Goal: Answer question/provide support

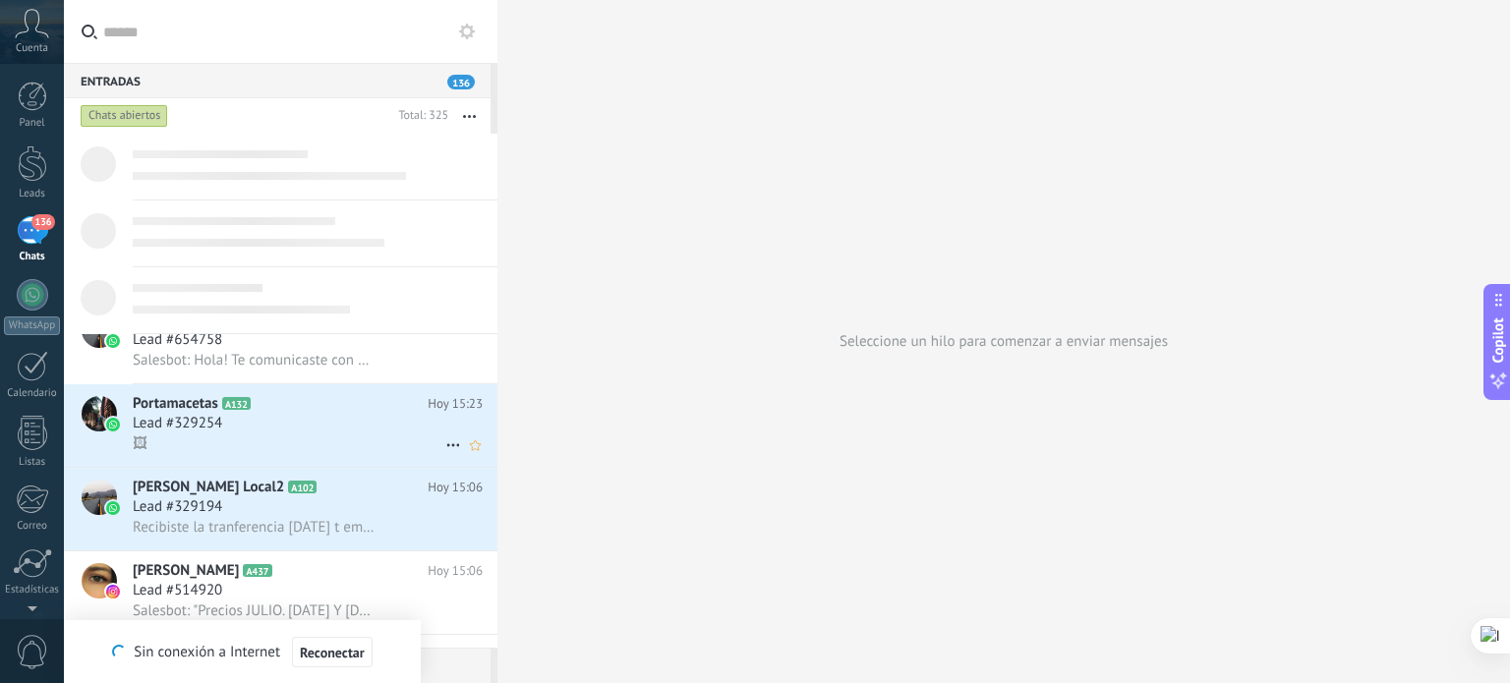
click at [330, 401] on h2 "Portamacetas A132" at bounding box center [280, 404] width 295 height 20
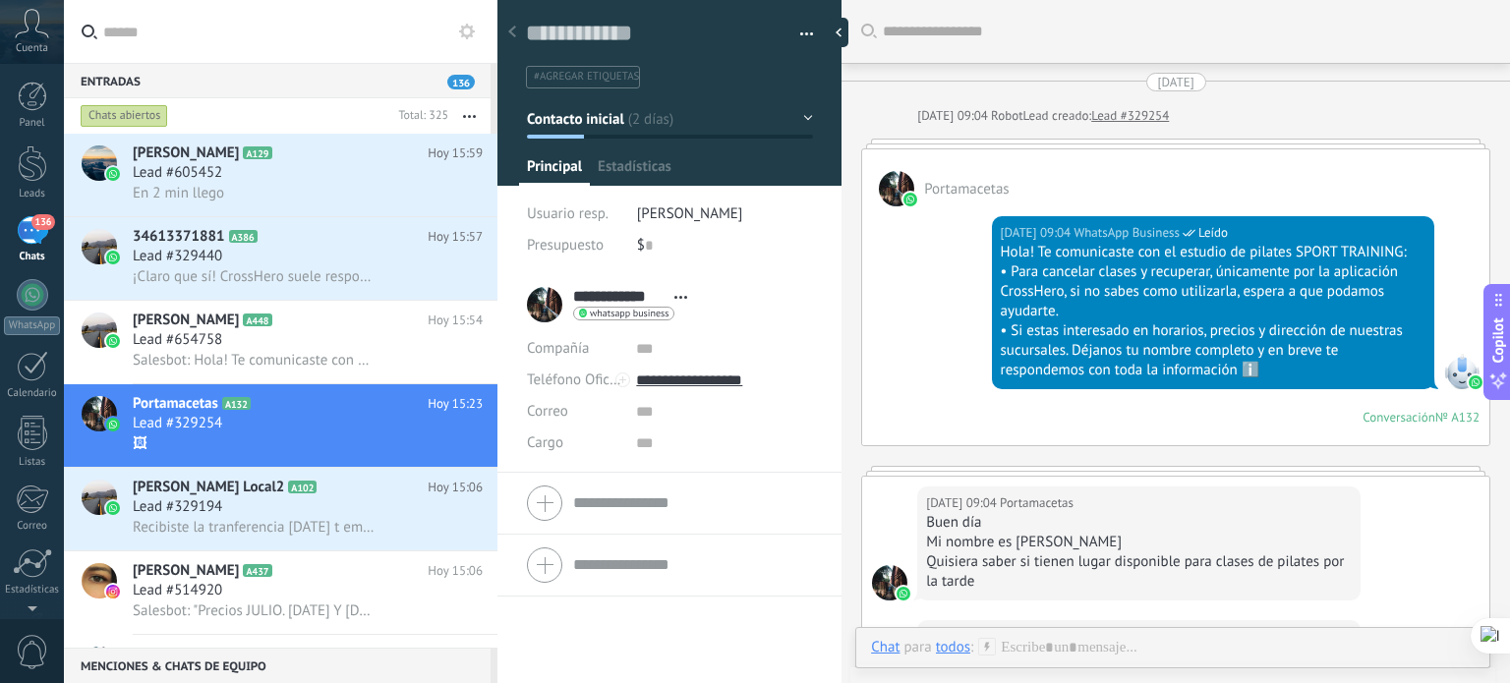
scroll to position [2320, 0]
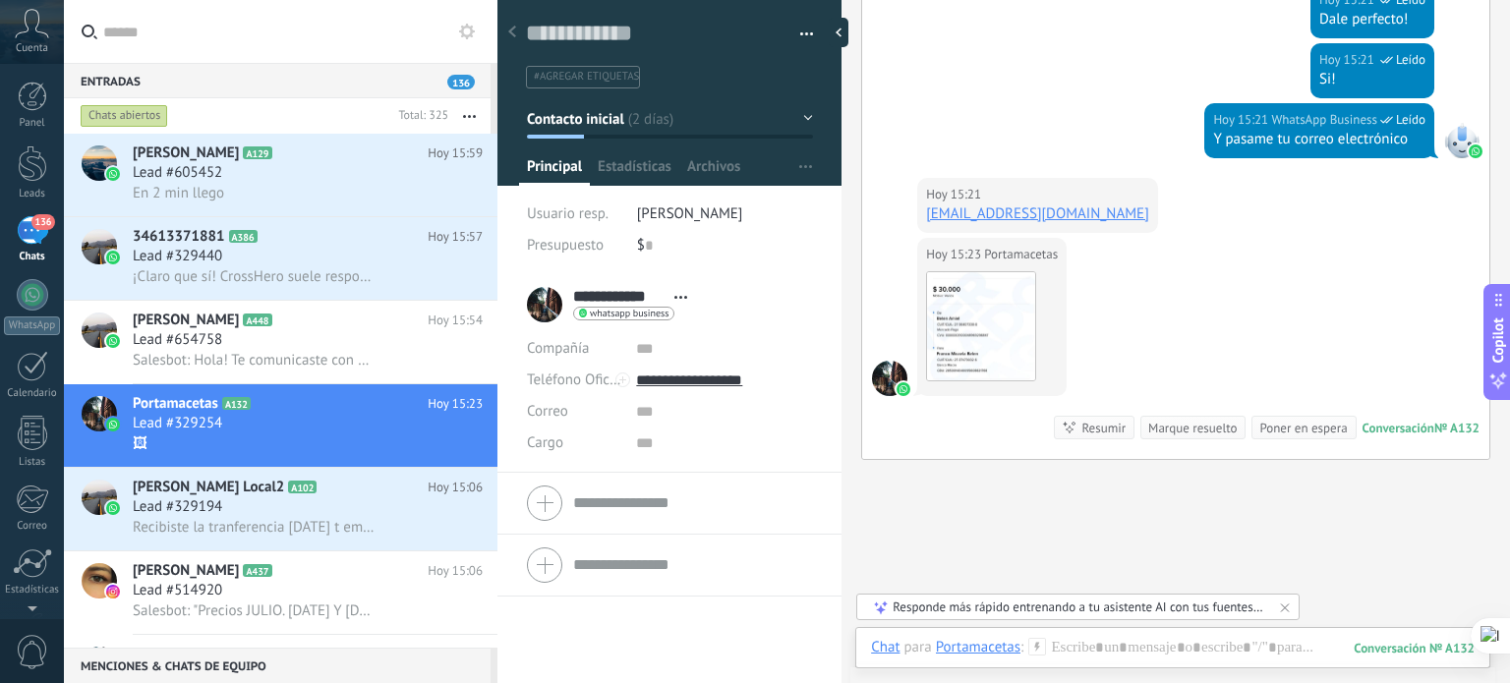
drag, startPoint x: 982, startPoint y: 207, endPoint x: 909, endPoint y: 205, distance: 72.8
click at [909, 205] on div "[DATE] 15:21 Portamacetas [EMAIL_ADDRESS][DOMAIN_NAME]" at bounding box center [1175, 208] width 627 height 60
click at [951, 206] on link "[EMAIL_ADDRESS][DOMAIN_NAME]" at bounding box center [1037, 213] width 223 height 19
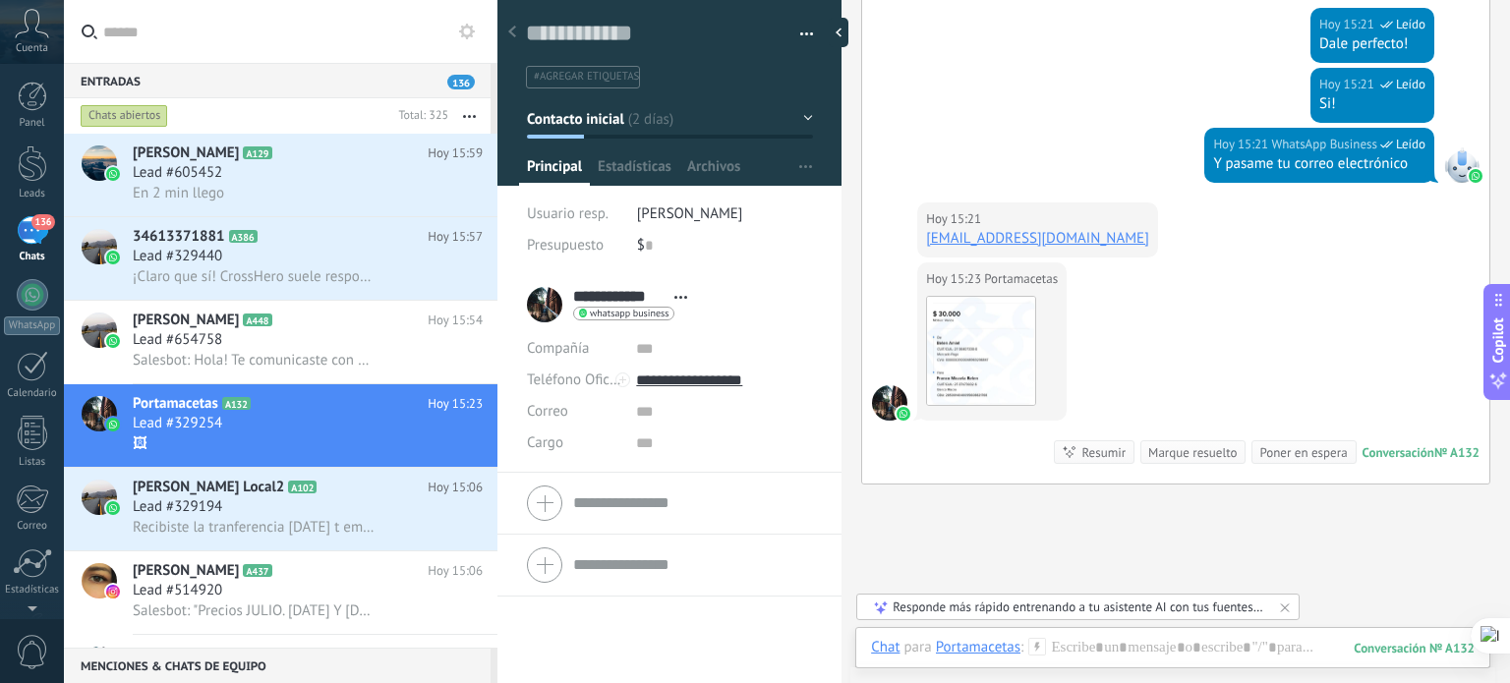
scroll to position [2198, 0]
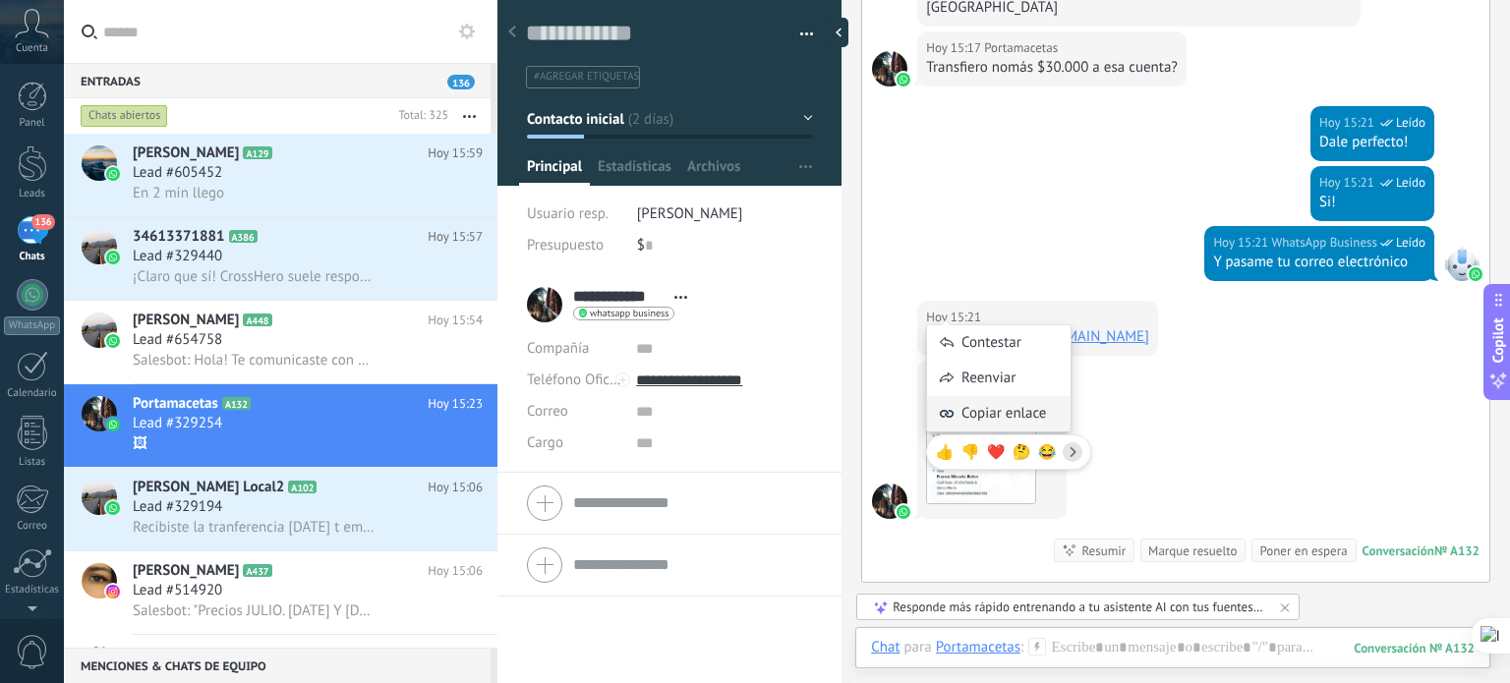
click at [997, 420] on span "Copiar enlace" at bounding box center [1003, 414] width 85 height 20
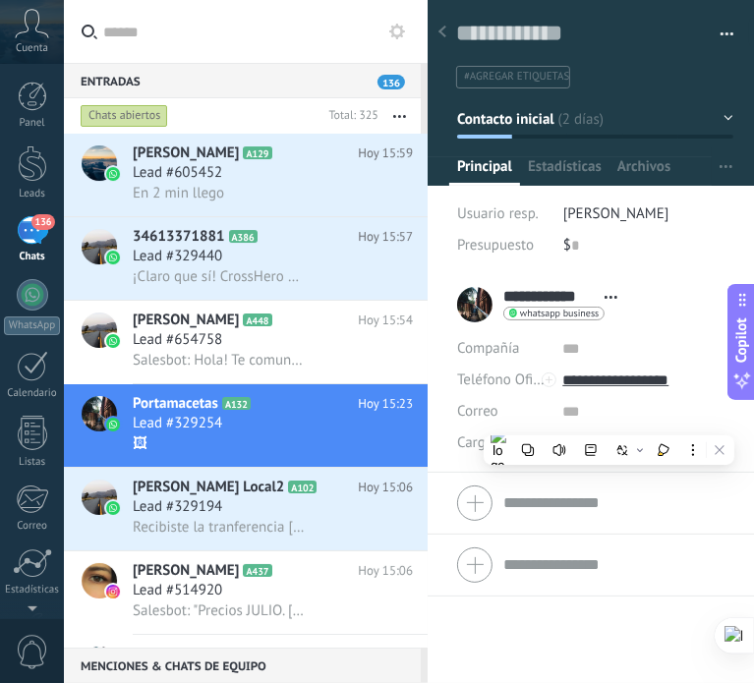
scroll to position [29, 0]
click at [254, 422] on div "Lead #329254" at bounding box center [273, 424] width 280 height 20
click at [444, 30] on icon at bounding box center [442, 32] width 8 height 12
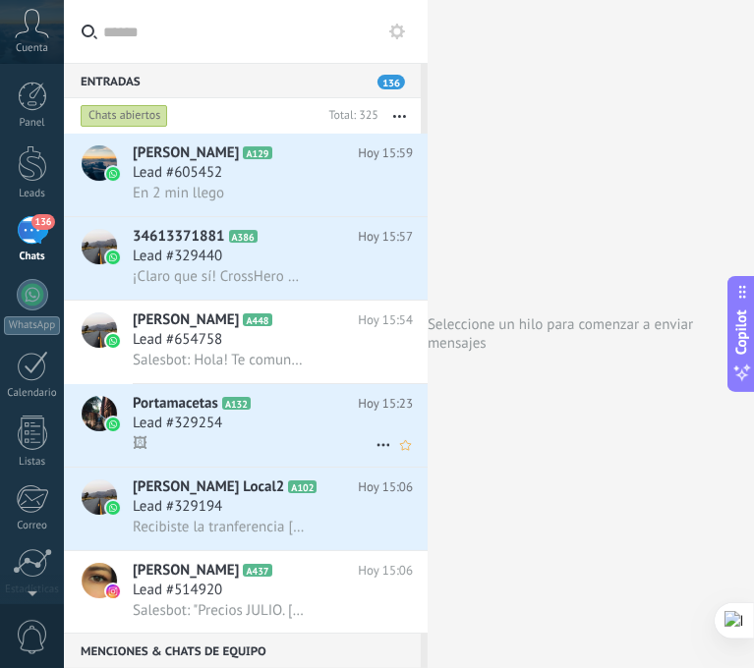
click at [240, 426] on div "Lead #329254" at bounding box center [273, 424] width 280 height 20
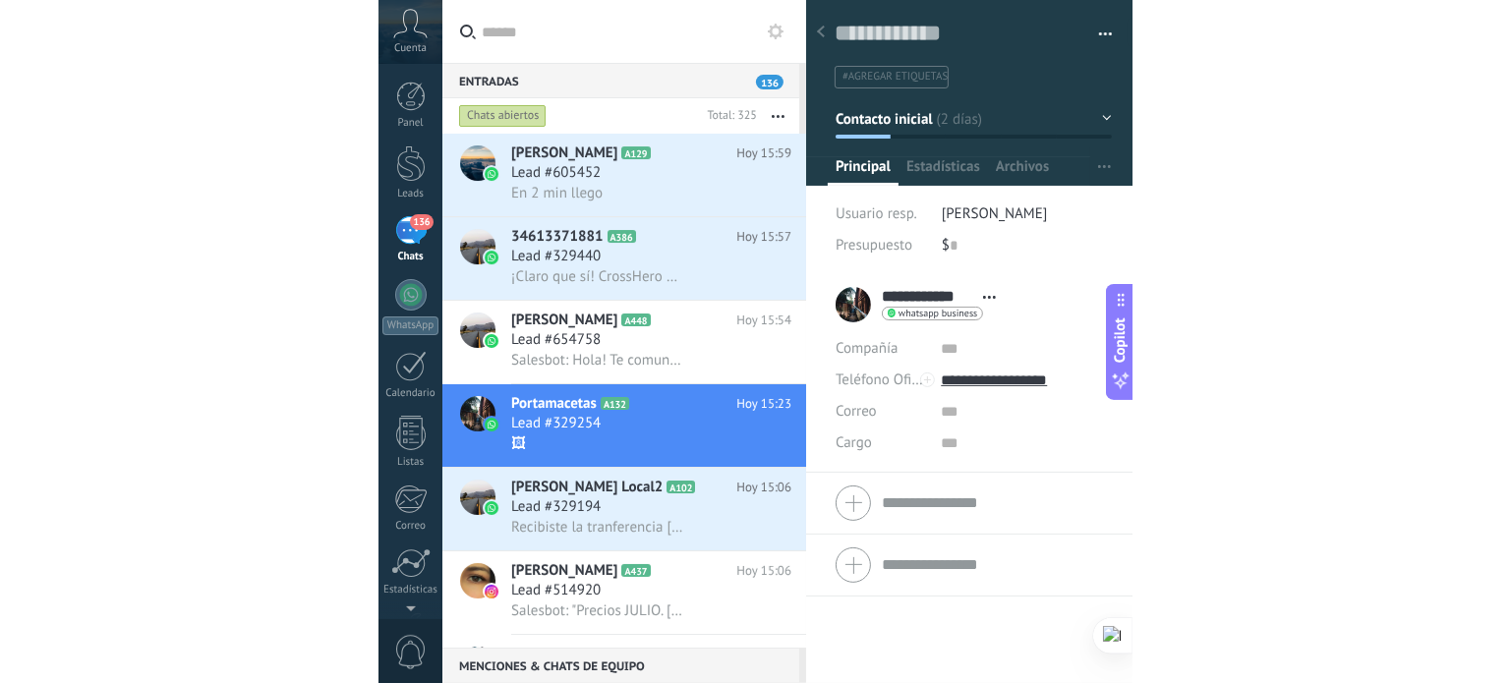
scroll to position [29, 0]
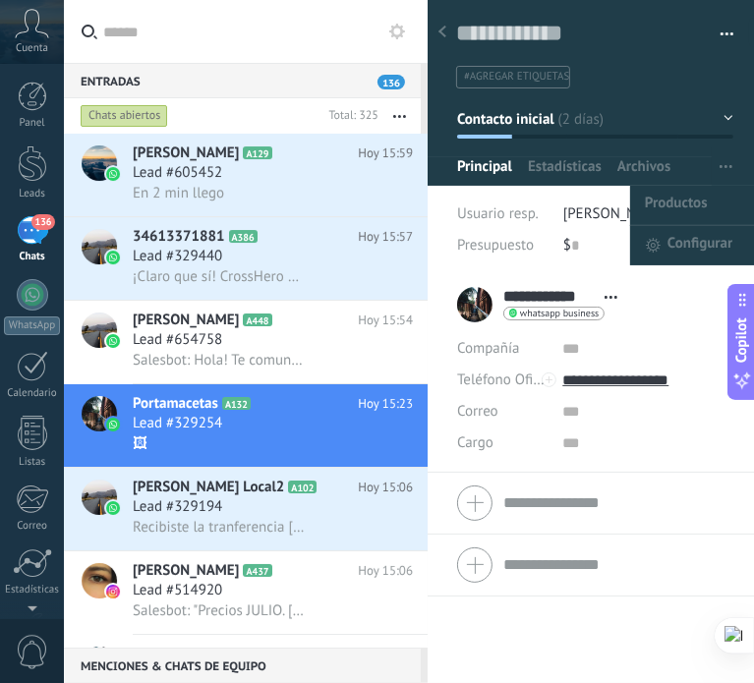
click at [725, 165] on icon "button" at bounding box center [725, 166] width 13 height 3
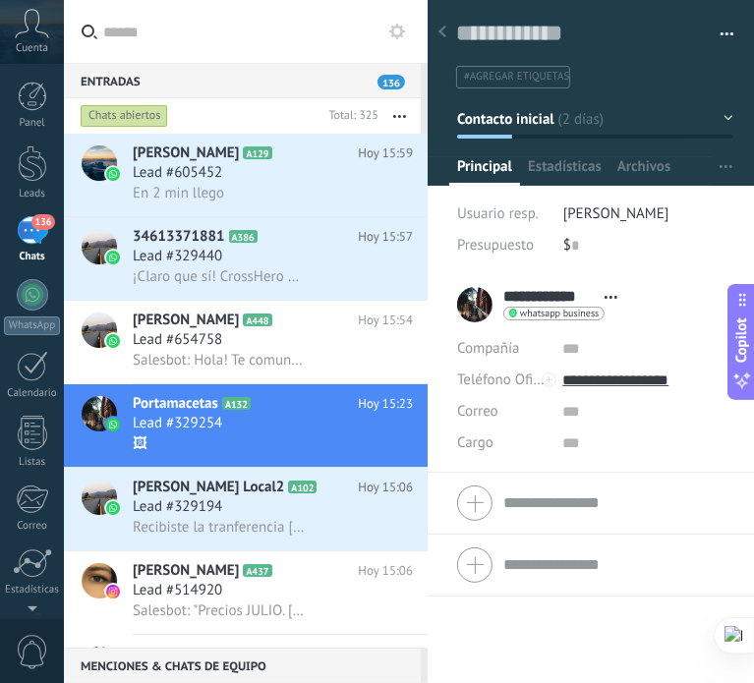
click at [664, 125] on button "Contacto inicial" at bounding box center [595, 118] width 276 height 35
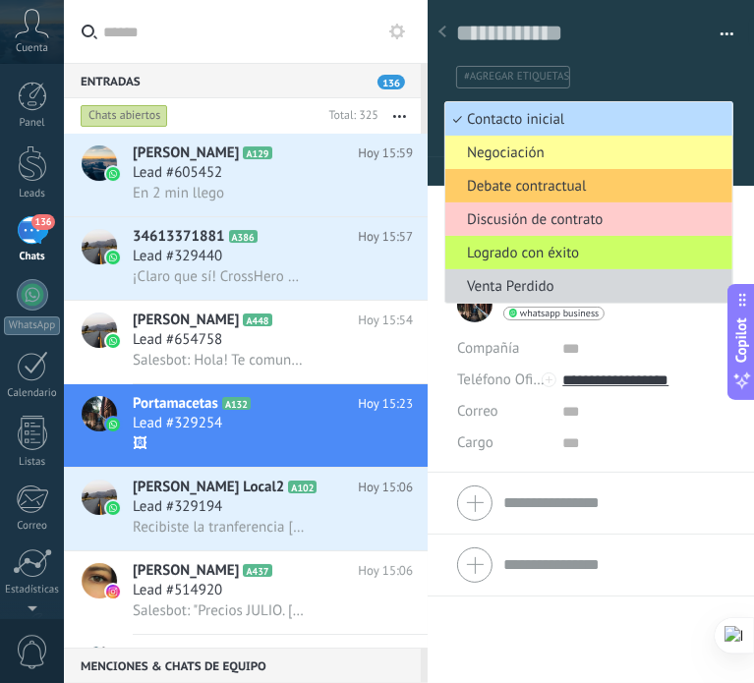
click at [713, 110] on span "Contacto inicial" at bounding box center [585, 119] width 281 height 19
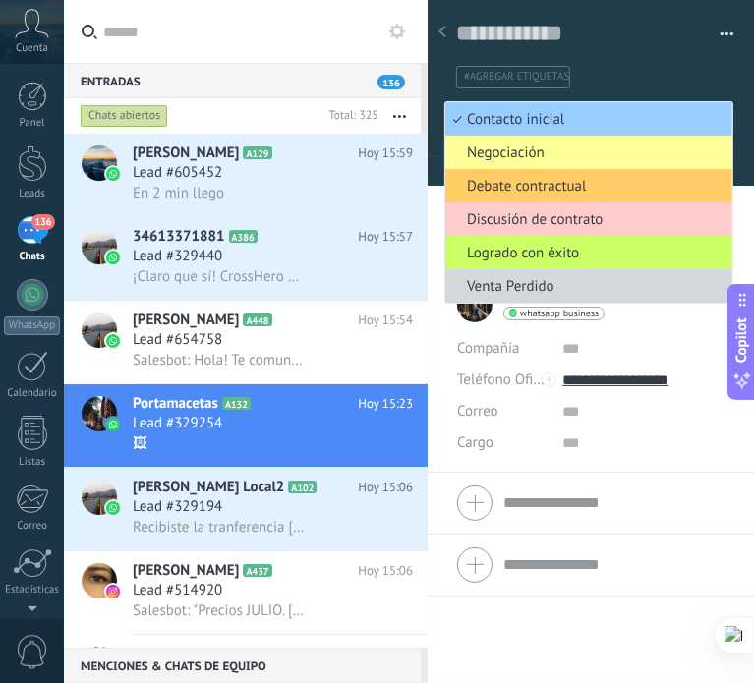
click at [707, 66] on ul "#agregar etiquetas" at bounding box center [591, 77] width 274 height 27
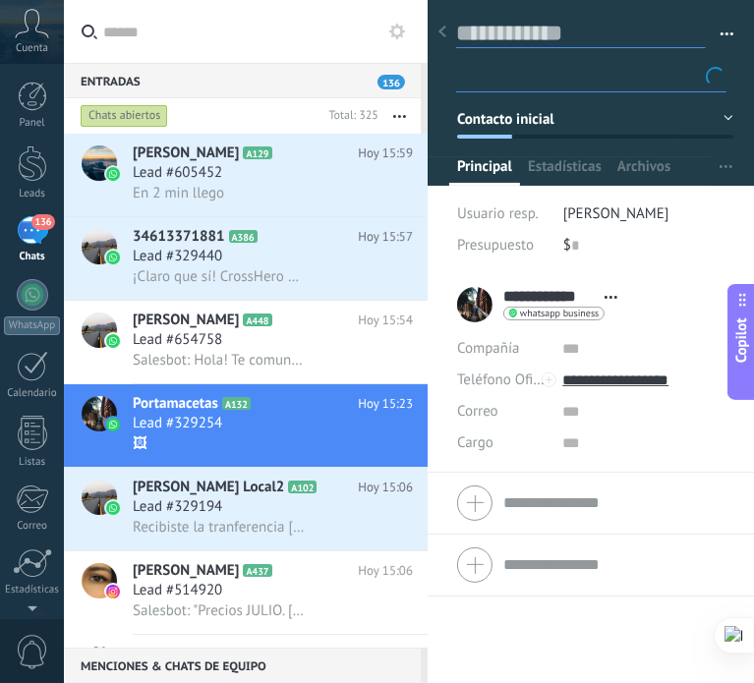
click at [568, 23] on textarea at bounding box center [581, 33] width 250 height 29
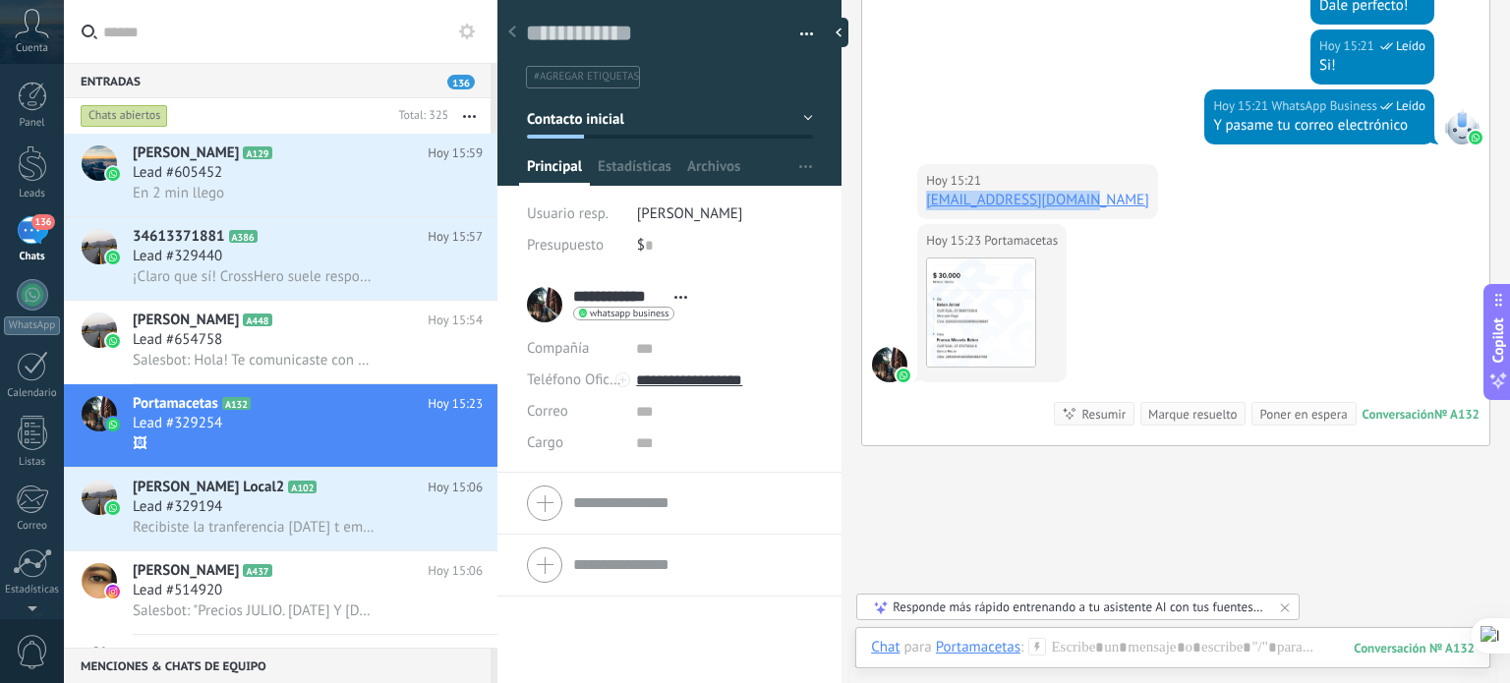
drag, startPoint x: 1081, startPoint y: 192, endPoint x: 916, endPoint y: 192, distance: 165.1
click at [916, 192] on div "[DATE] 15:21 Portamacetas [EMAIL_ADDRESS][DOMAIN_NAME]" at bounding box center [1175, 194] width 627 height 60
copy link "[EMAIL_ADDRESS][DOMAIN_NAME]"
click at [836, 34] on div at bounding box center [843, 32] width 29 height 29
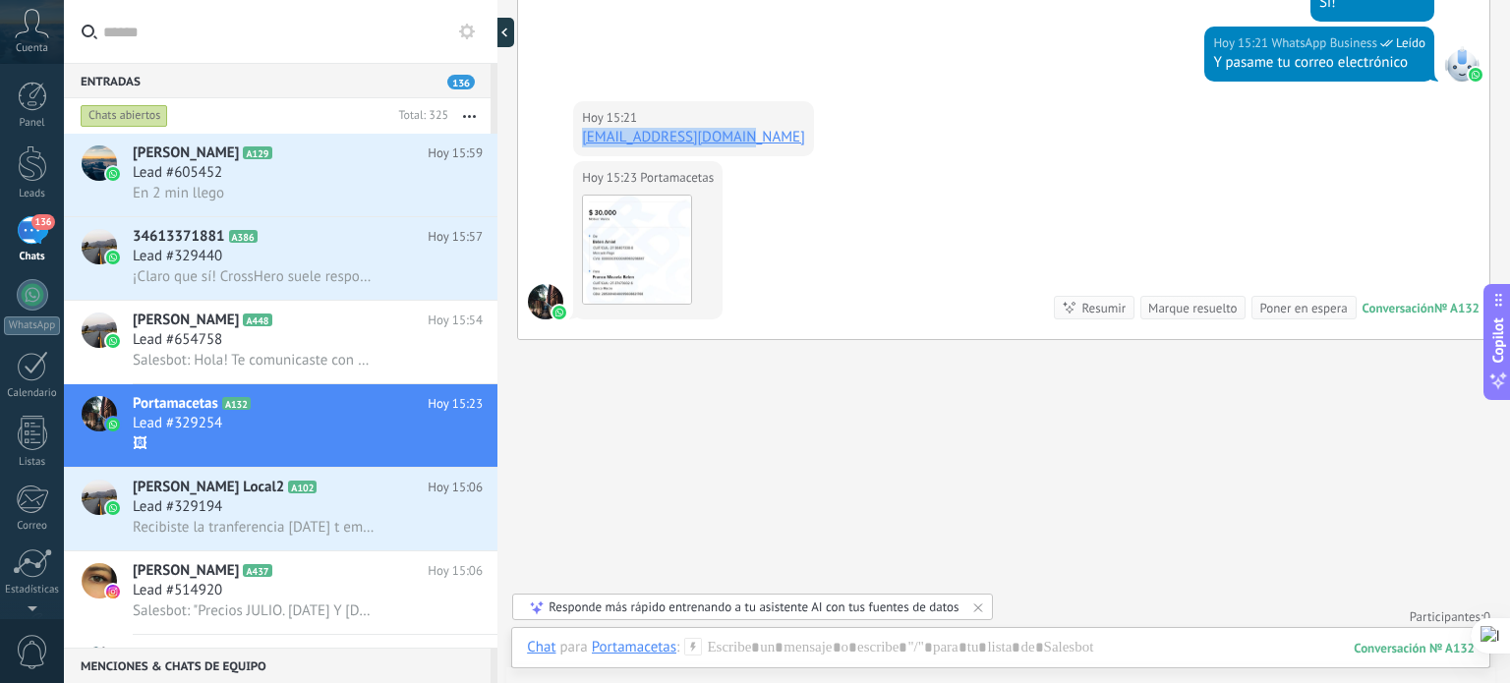
type textarea "**********"
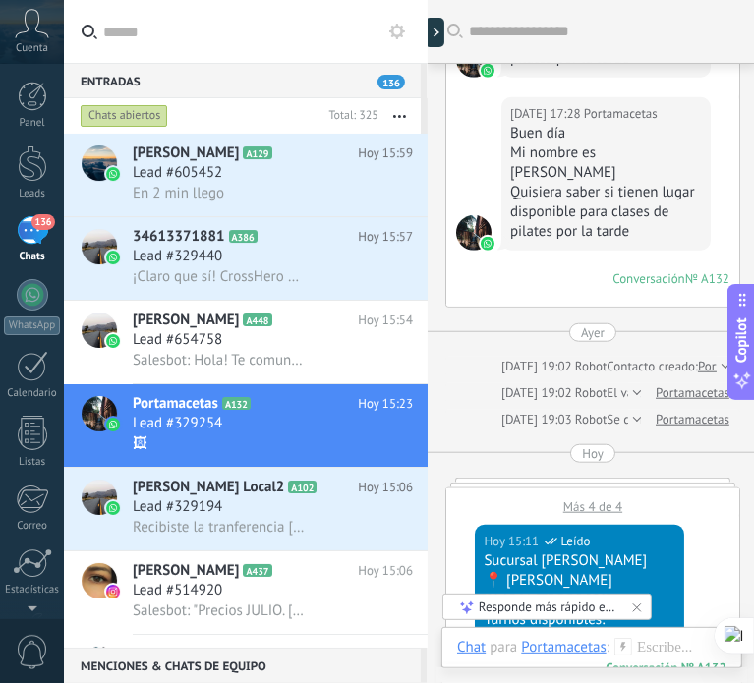
scroll to position [660, 4]
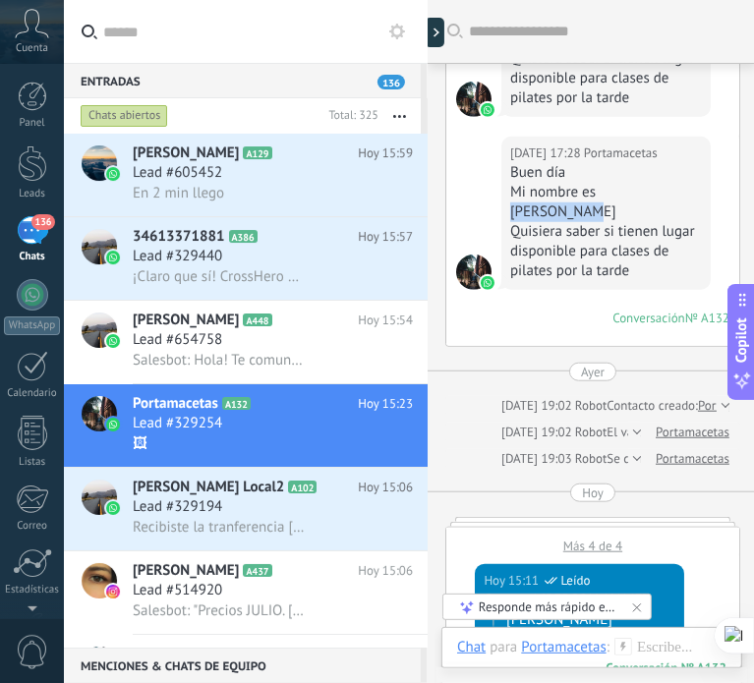
drag, startPoint x: 596, startPoint y: 166, endPoint x: 677, endPoint y: 163, distance: 81.6
click at [677, 183] on div "Mi nombre es [PERSON_NAME]" at bounding box center [606, 202] width 192 height 39
copy div "[PERSON_NAME]"
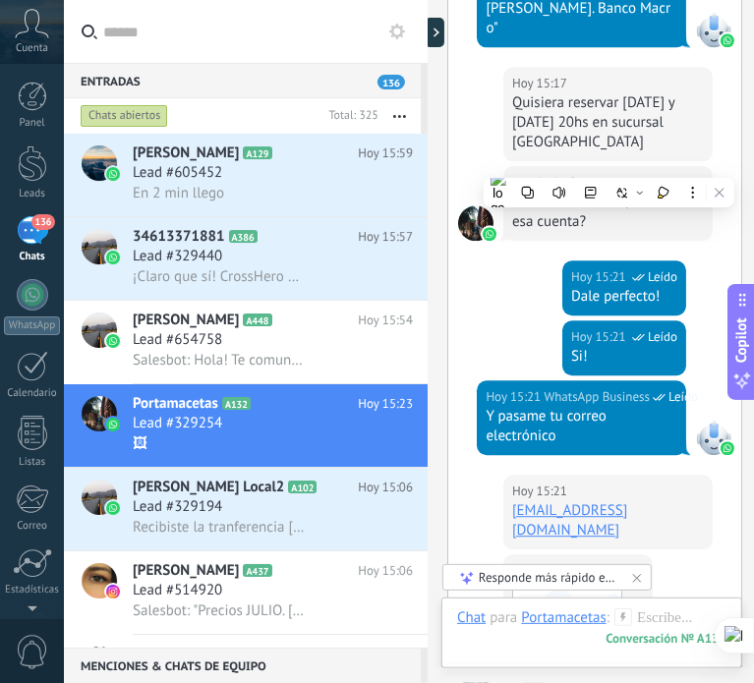
scroll to position [2827, 0]
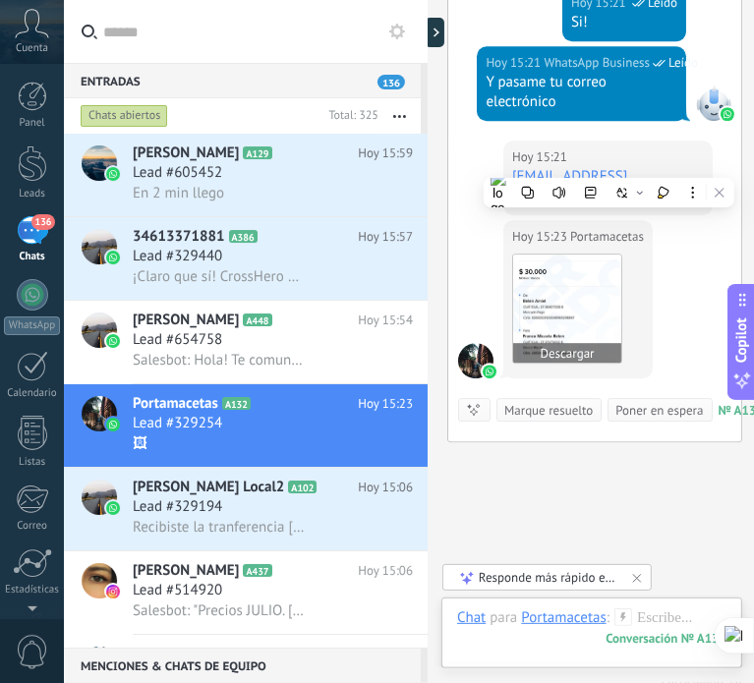
click at [574, 343] on button "Descargar" at bounding box center [567, 353] width 108 height 20
click at [536, 255] on img at bounding box center [567, 309] width 108 height 108
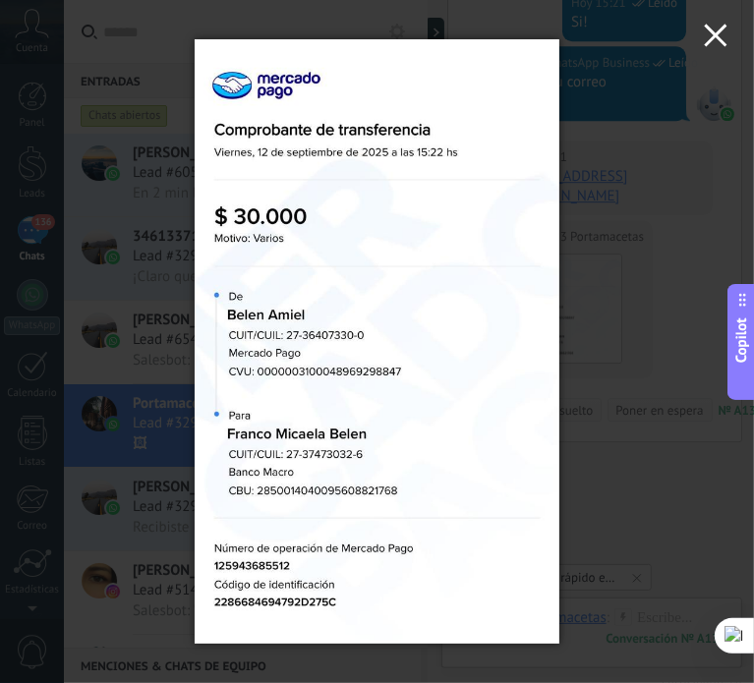
click at [717, 37] on use "button" at bounding box center [715, 35] width 23 height 23
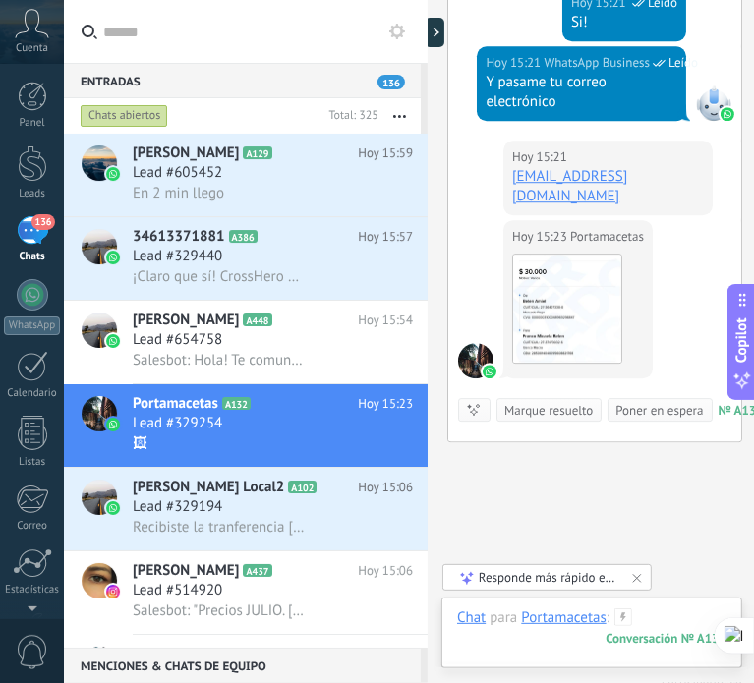
click at [662, 614] on div at bounding box center [591, 637] width 269 height 59
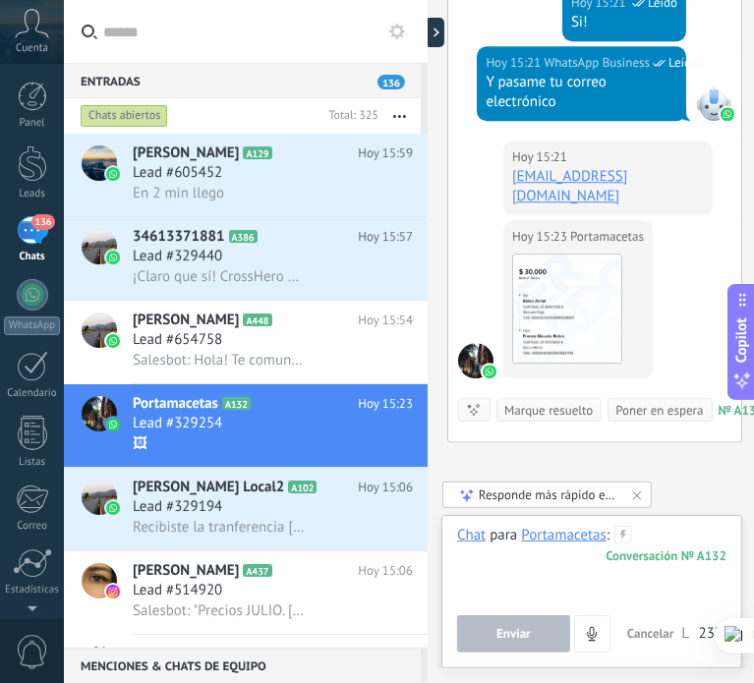
click at [672, 569] on div at bounding box center [596, 563] width 278 height 75
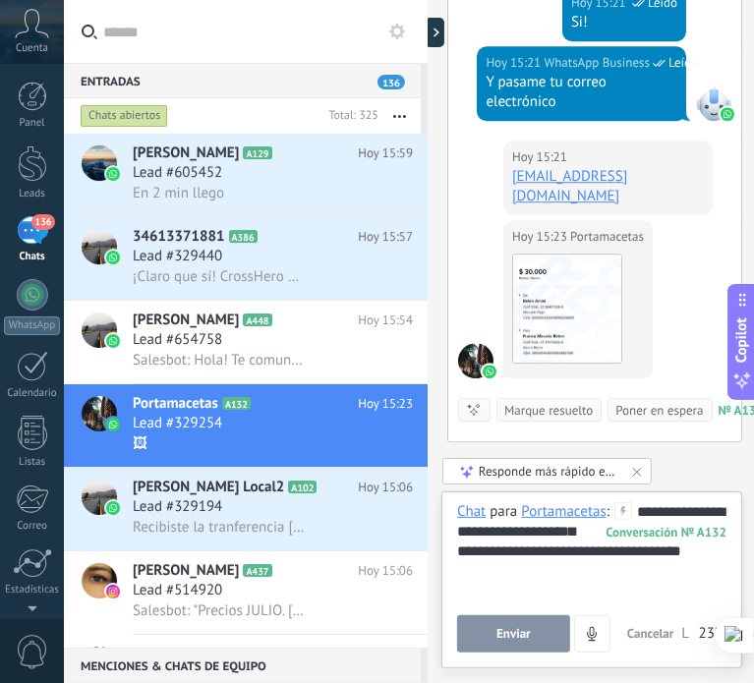
click at [539, 638] on button "Enviar" at bounding box center [513, 633] width 113 height 37
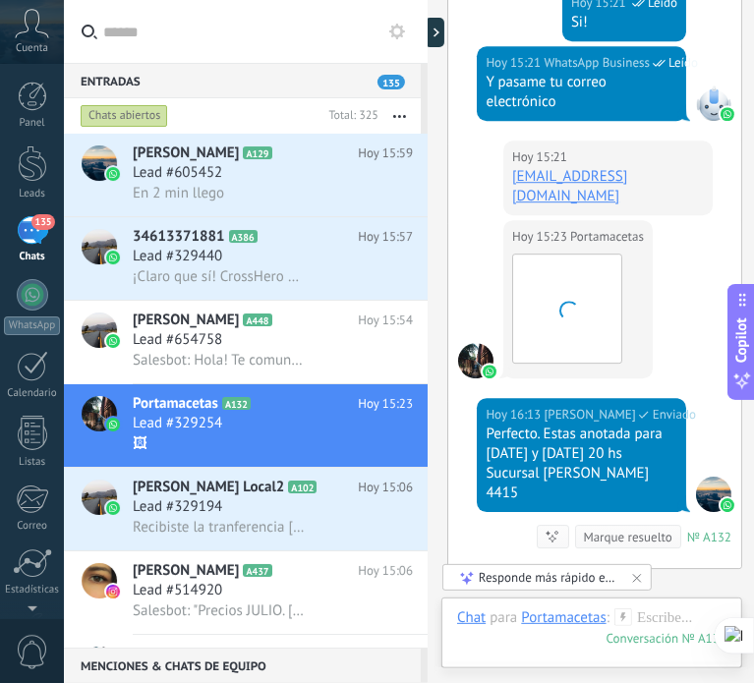
scroll to position [2933, 0]
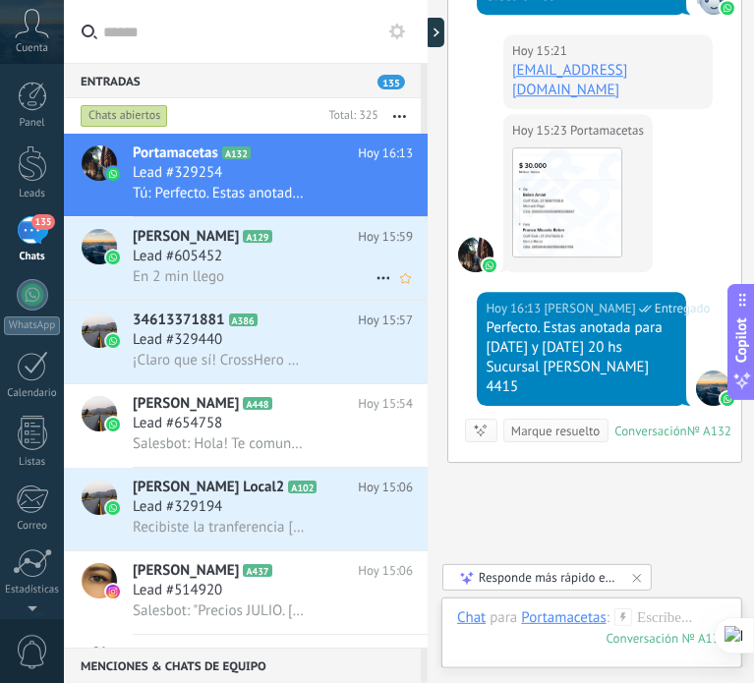
click at [282, 279] on div "En 2 min llego" at bounding box center [273, 276] width 280 height 21
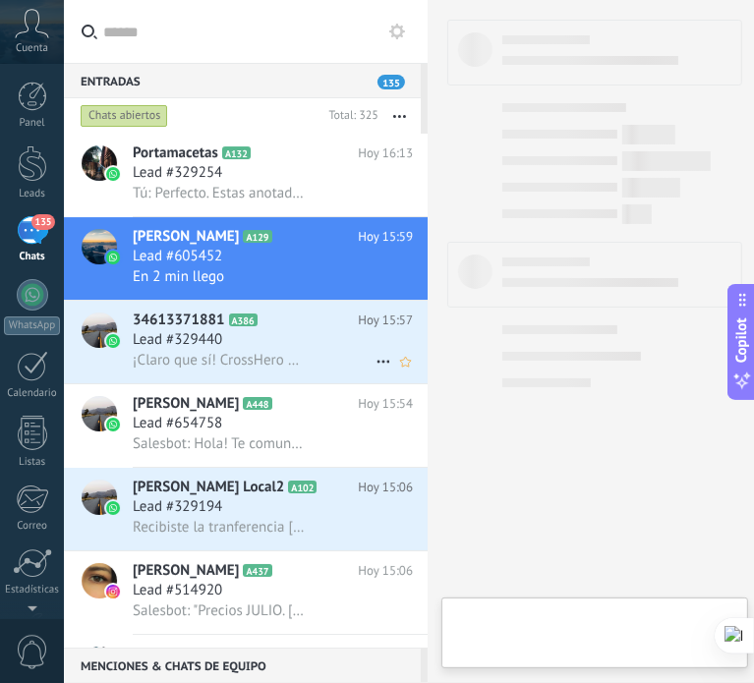
click at [281, 353] on div "¡Claro que sí! CrossHero suele responder en cuestión de minutos." at bounding box center [273, 360] width 280 height 21
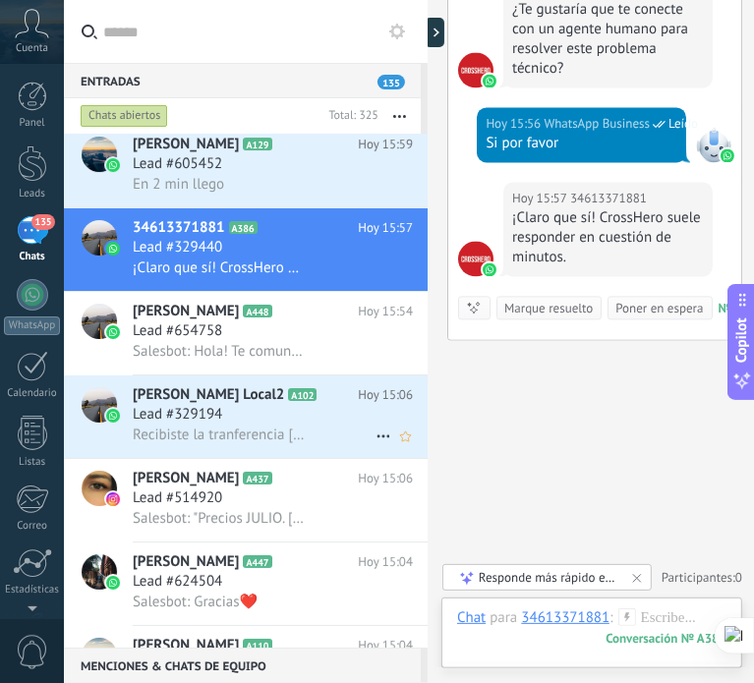
scroll to position [94, 0]
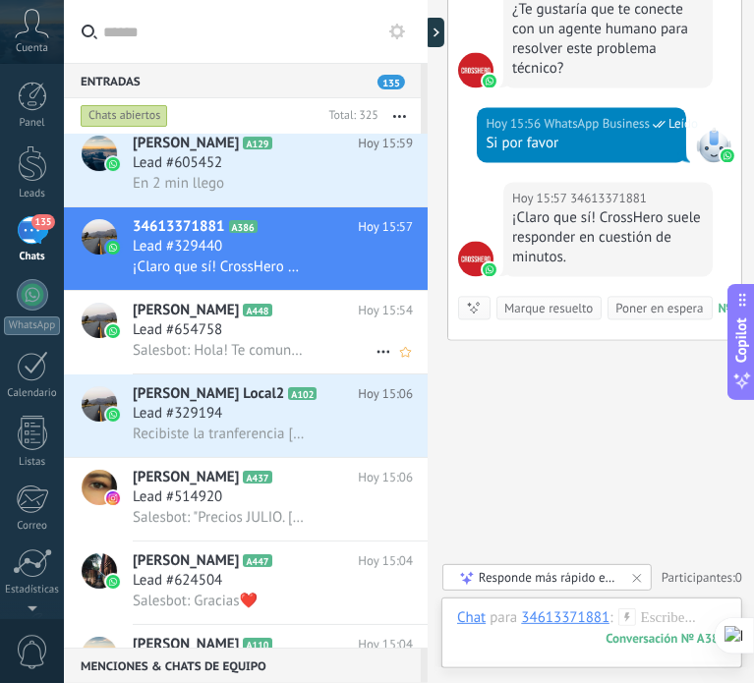
click at [315, 328] on div "Lead #654758" at bounding box center [273, 330] width 280 height 20
